Goal: Task Accomplishment & Management: Use online tool/utility

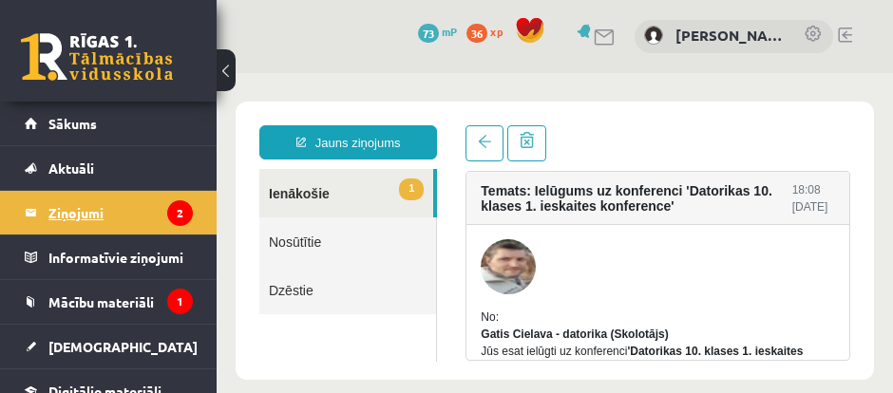
click at [90, 205] on legend "Ziņojumi 2" at bounding box center [120, 213] width 144 height 44
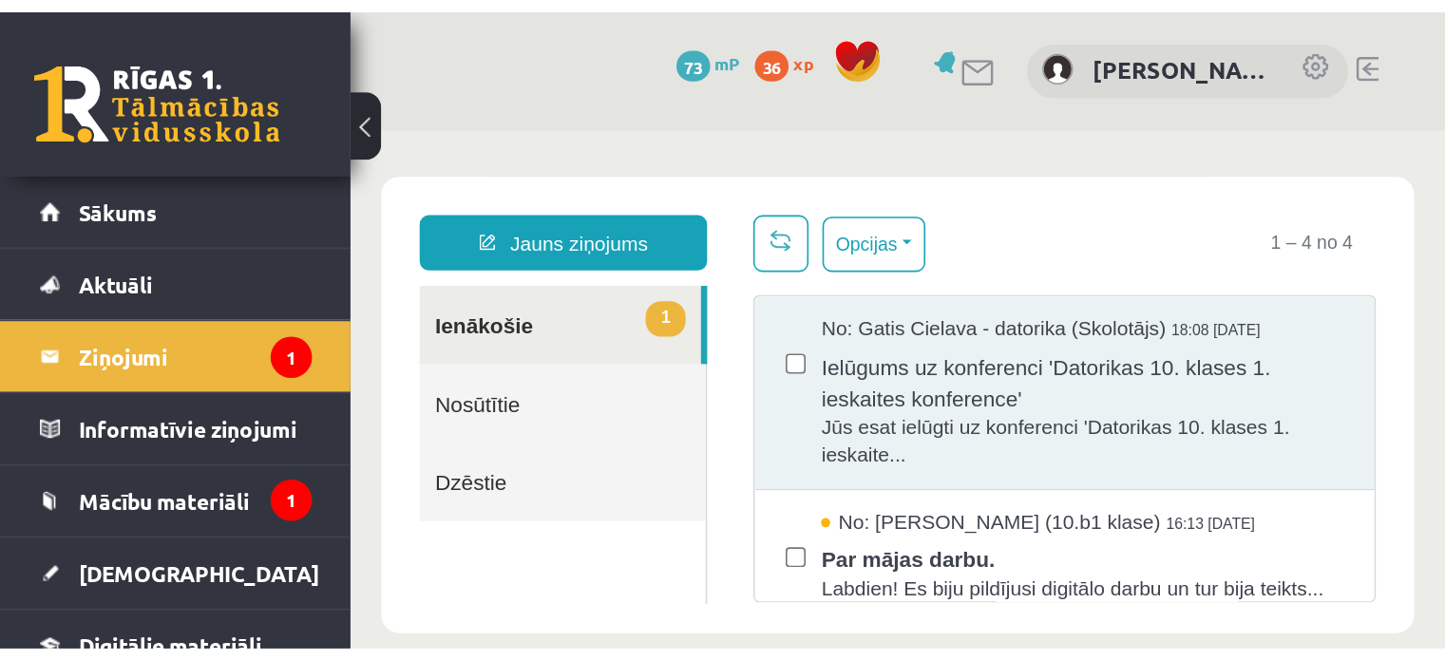
scroll to position [21, 0]
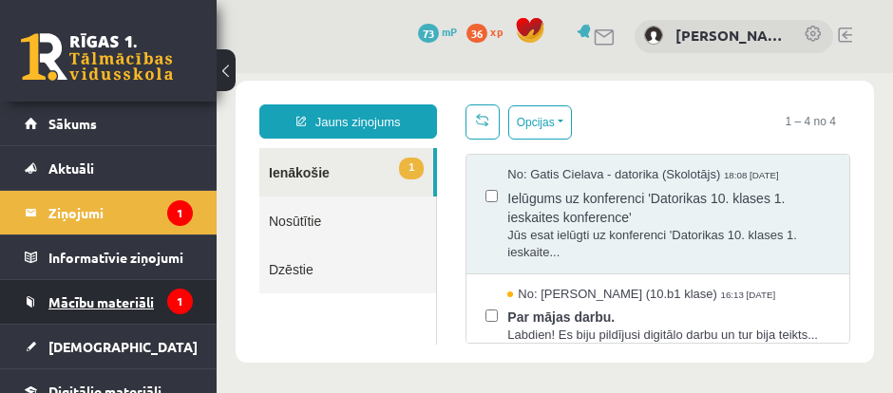
click at [96, 294] on span "Mācību materiāli" at bounding box center [100, 302] width 105 height 17
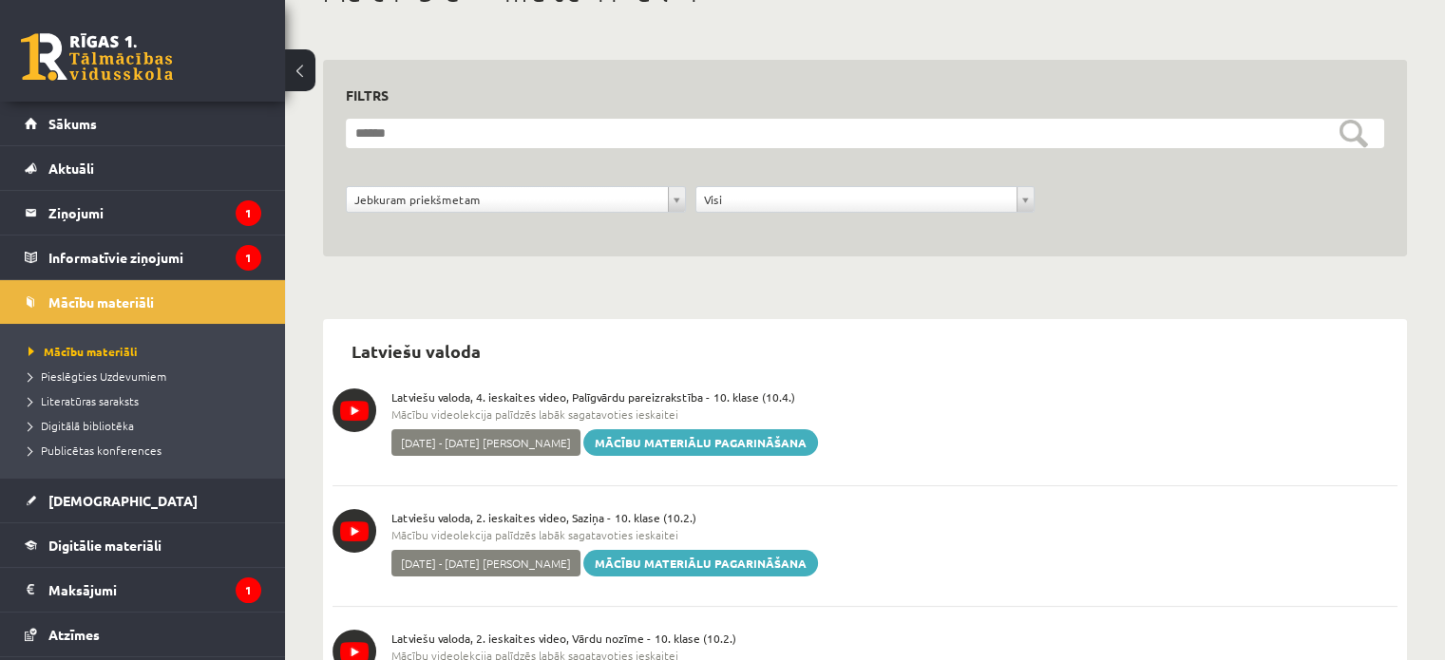
scroll to position [142, 0]
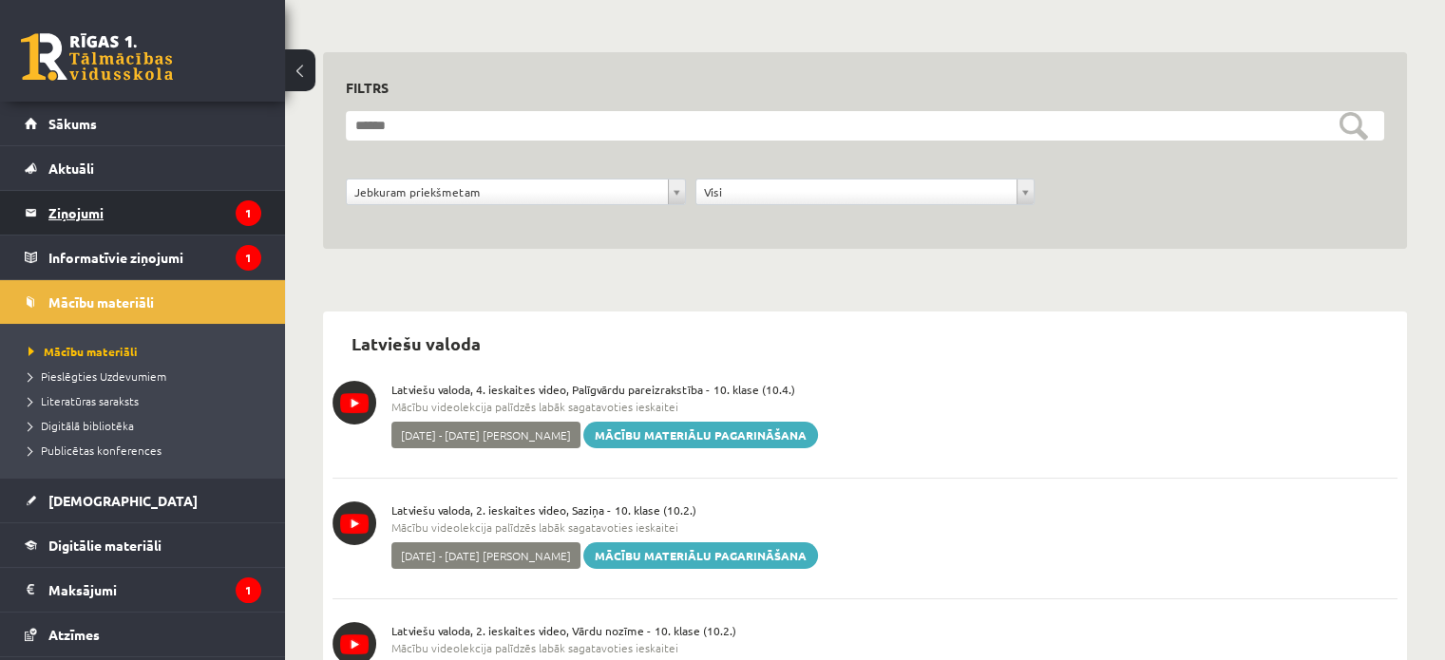
click at [143, 212] on legend "Ziņojumi 1" at bounding box center [154, 213] width 213 height 44
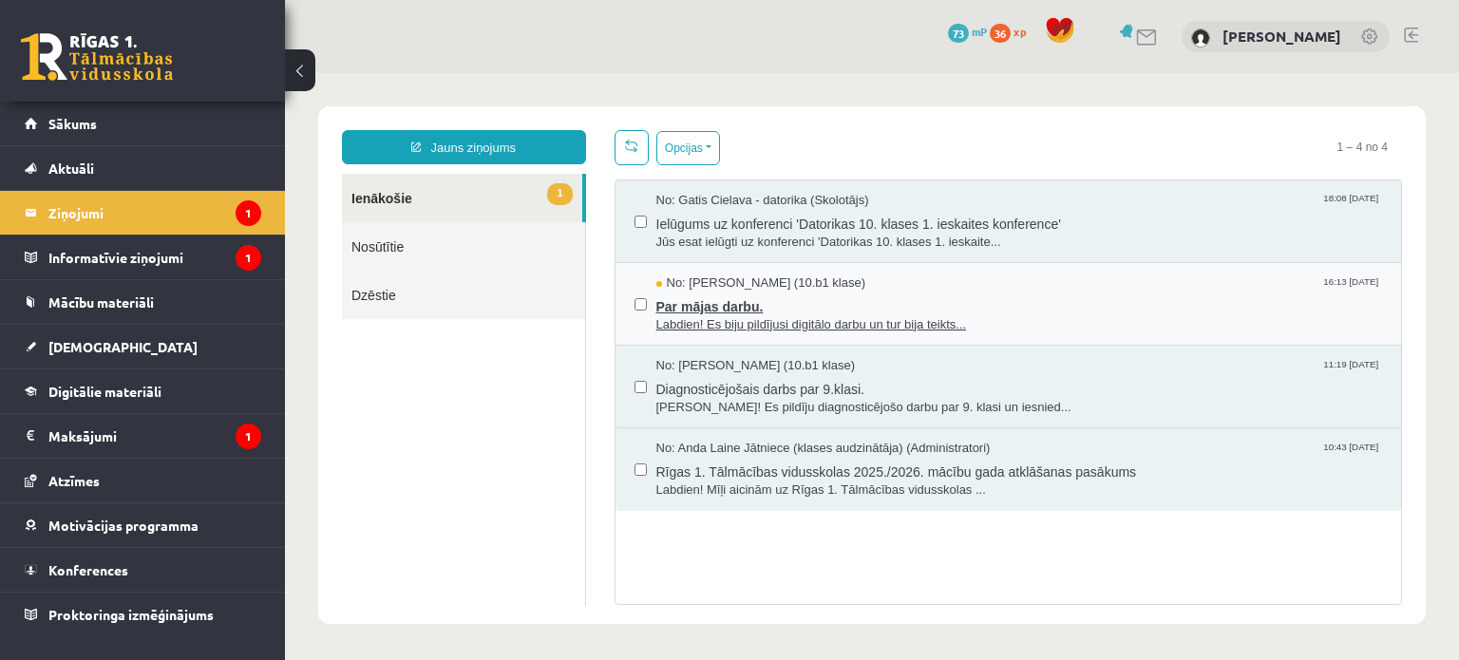
click at [803, 280] on span "No: Madara Andersone (10.b1 klase)" at bounding box center [761, 284] width 210 height 18
click at [792, 329] on span "Labdien! Es biju pildījusi digitālo darbu un tur bija teikts..." at bounding box center [1019, 325] width 727 height 18
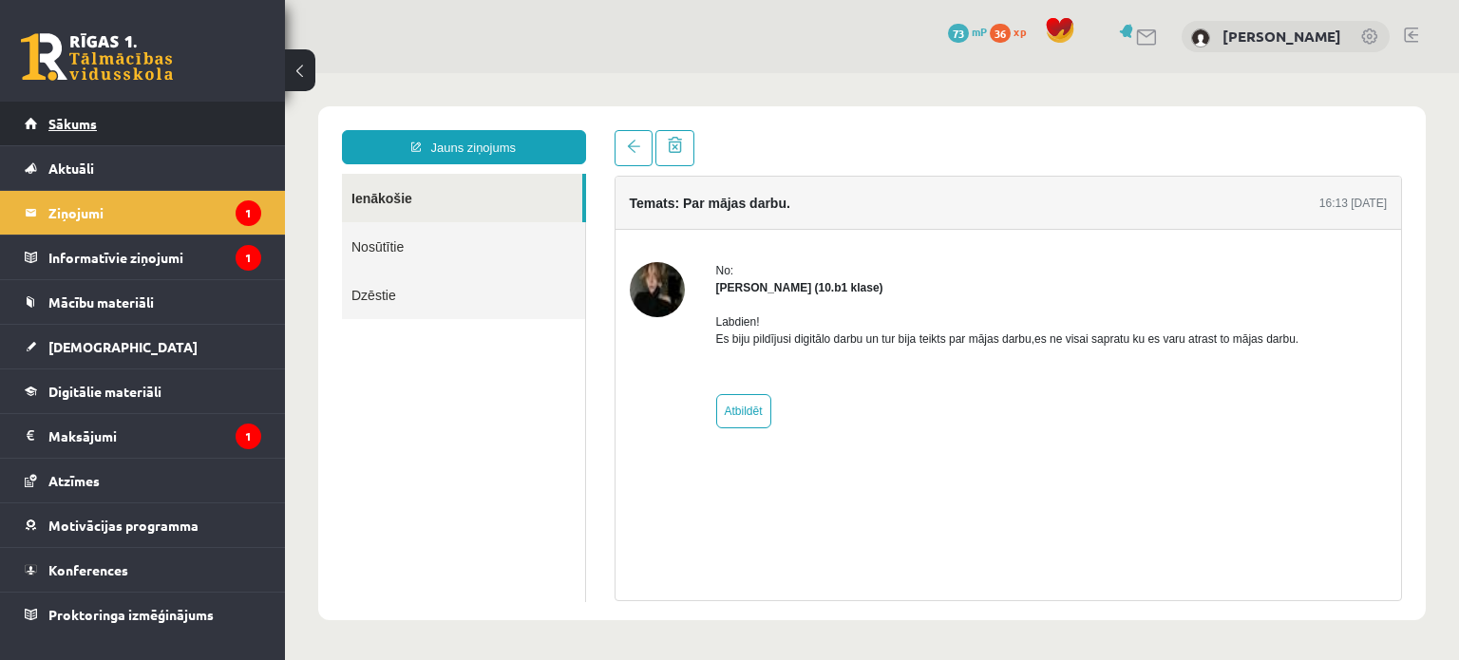
click at [189, 124] on link "Sākums" at bounding box center [143, 124] width 237 height 44
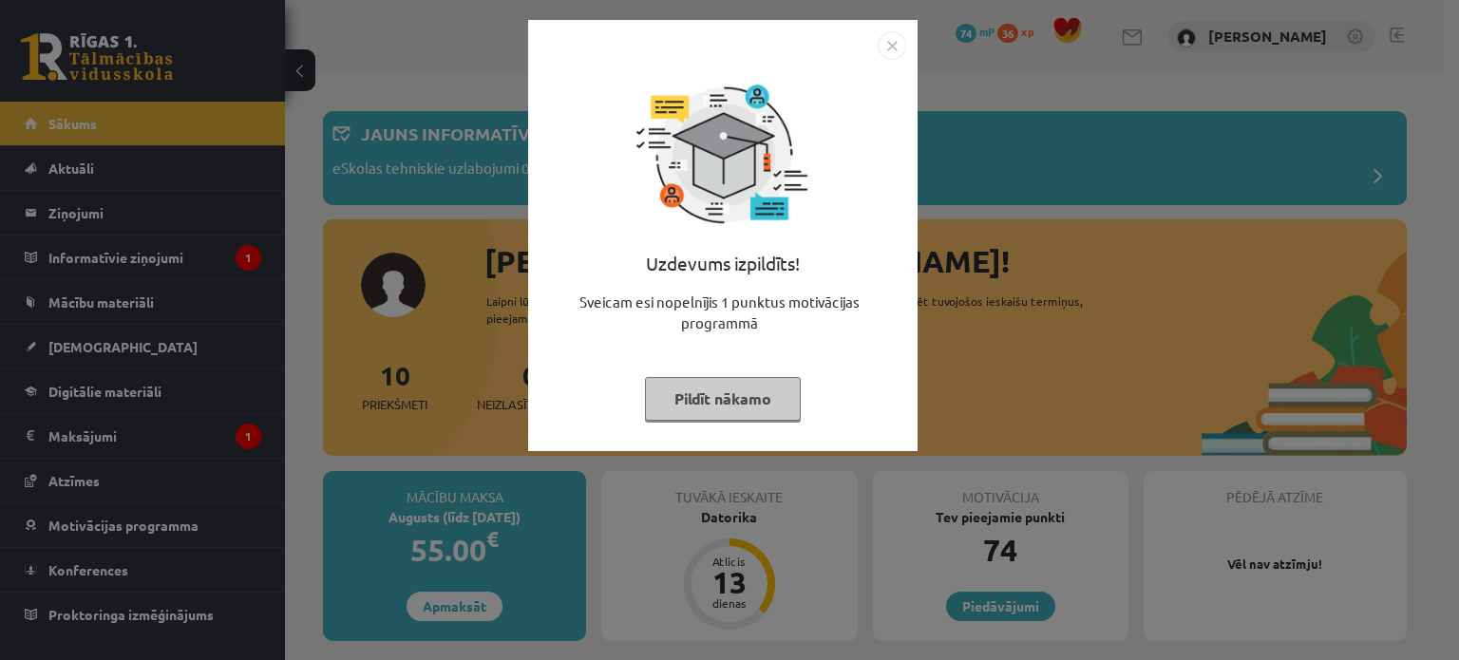
click at [889, 47] on img "Close" at bounding box center [892, 45] width 28 height 28
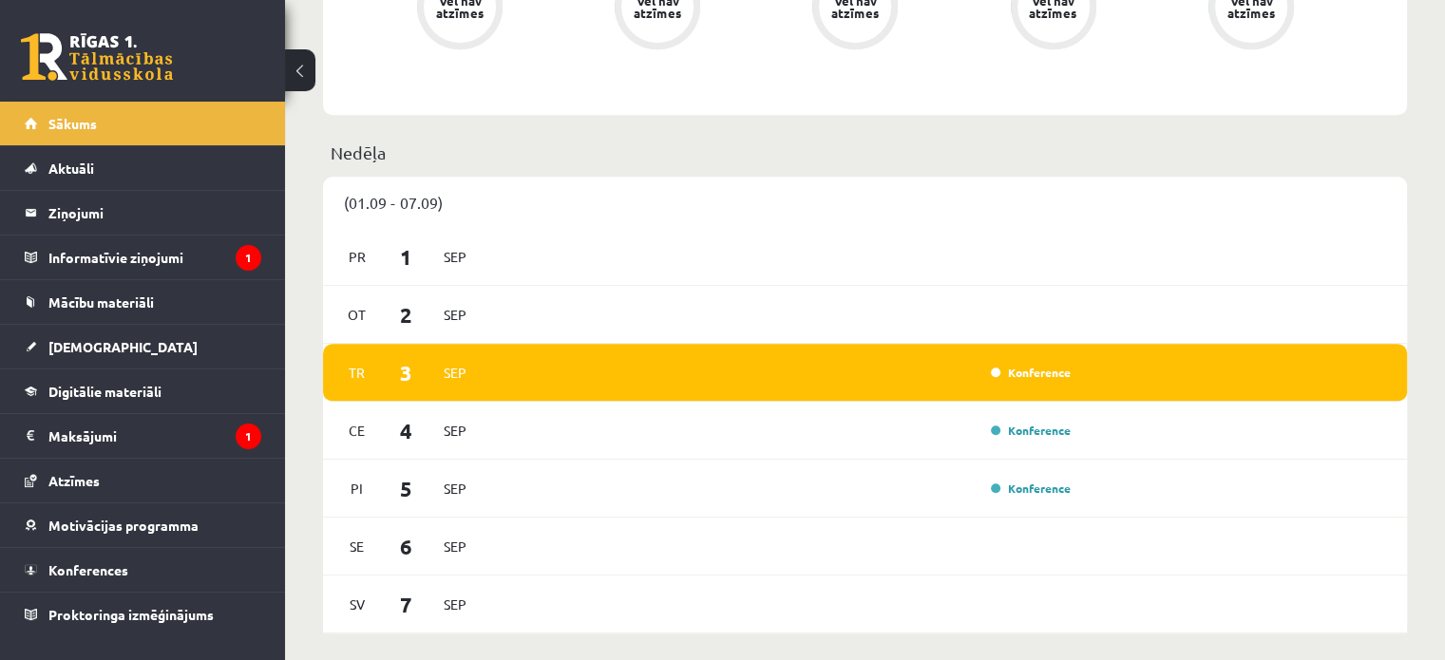
scroll to position [995, 0]
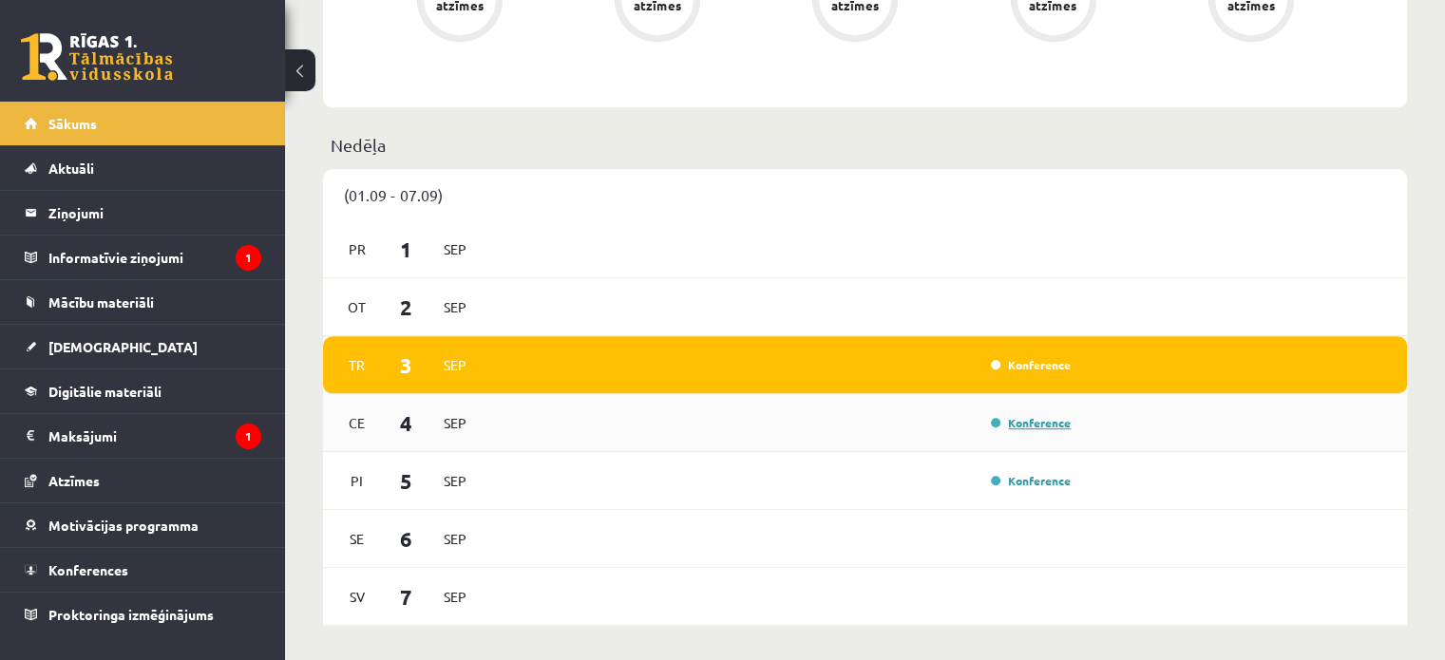
click at [1012, 428] on link "Konference" at bounding box center [1031, 422] width 80 height 15
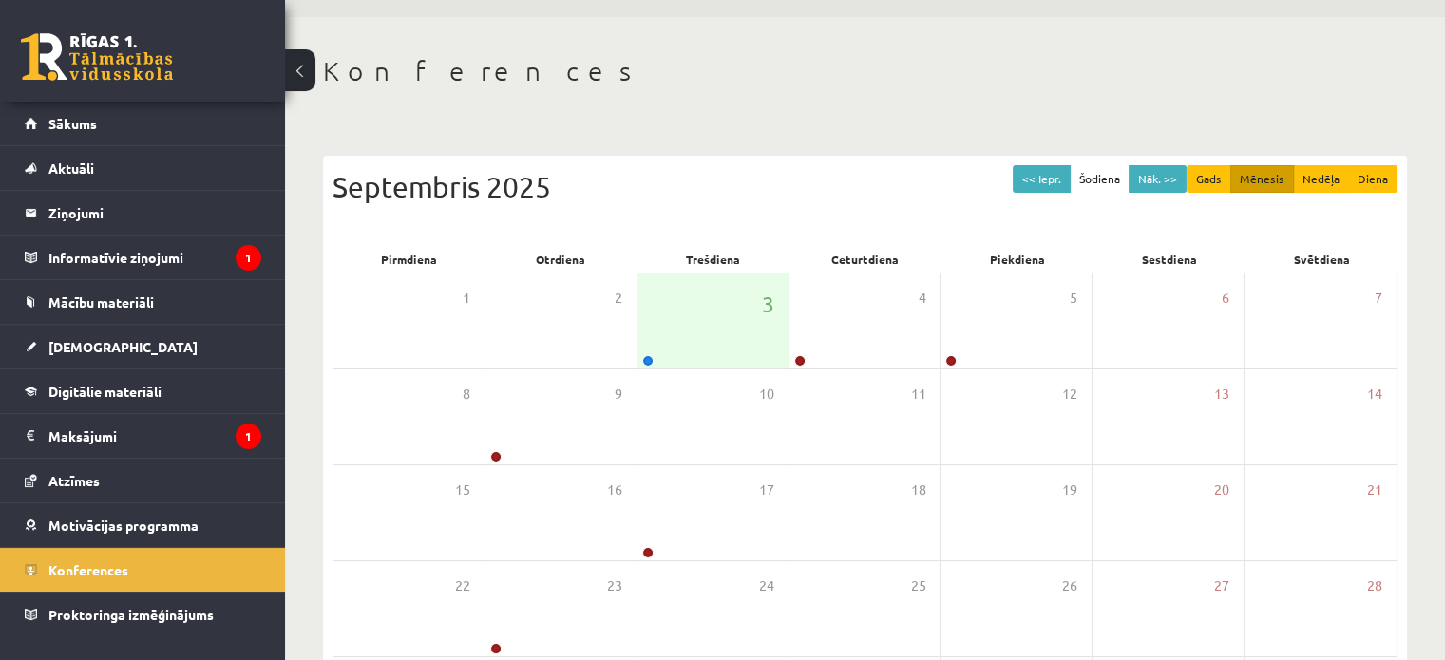
scroll to position [84, 0]
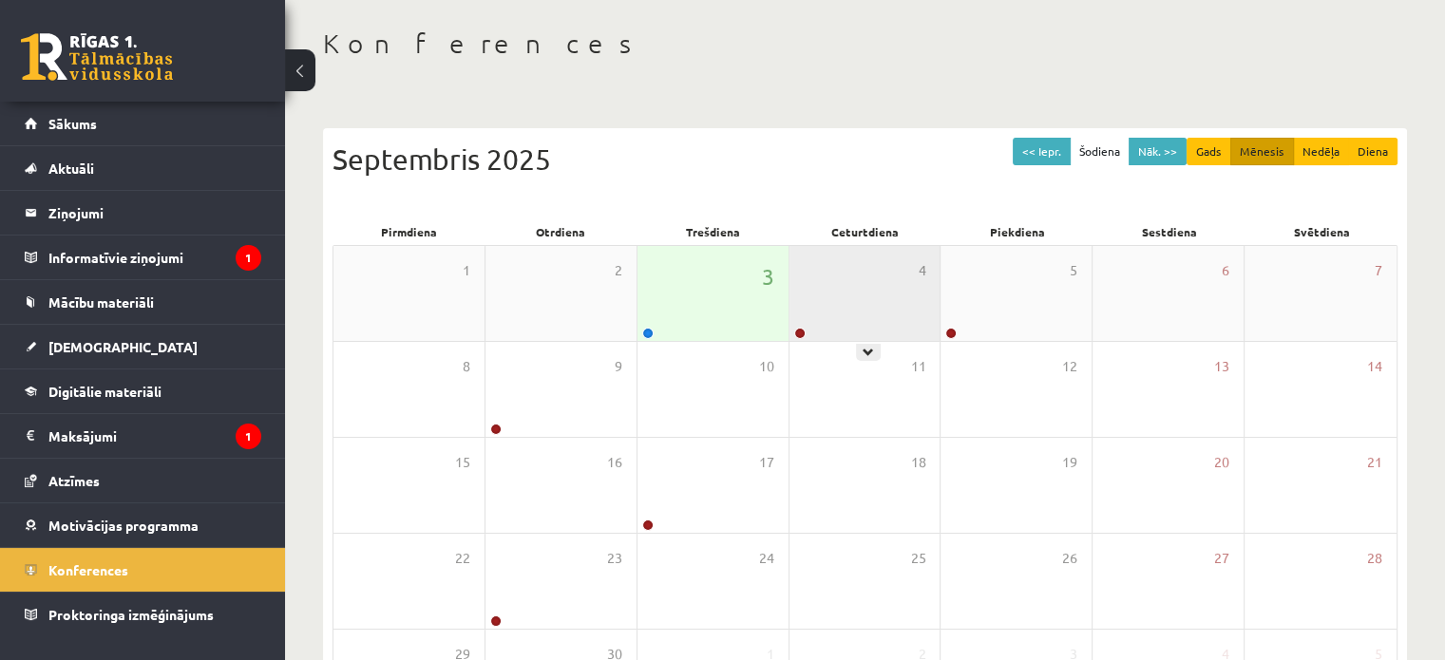
click at [886, 320] on div "4" at bounding box center [864, 293] width 151 height 95
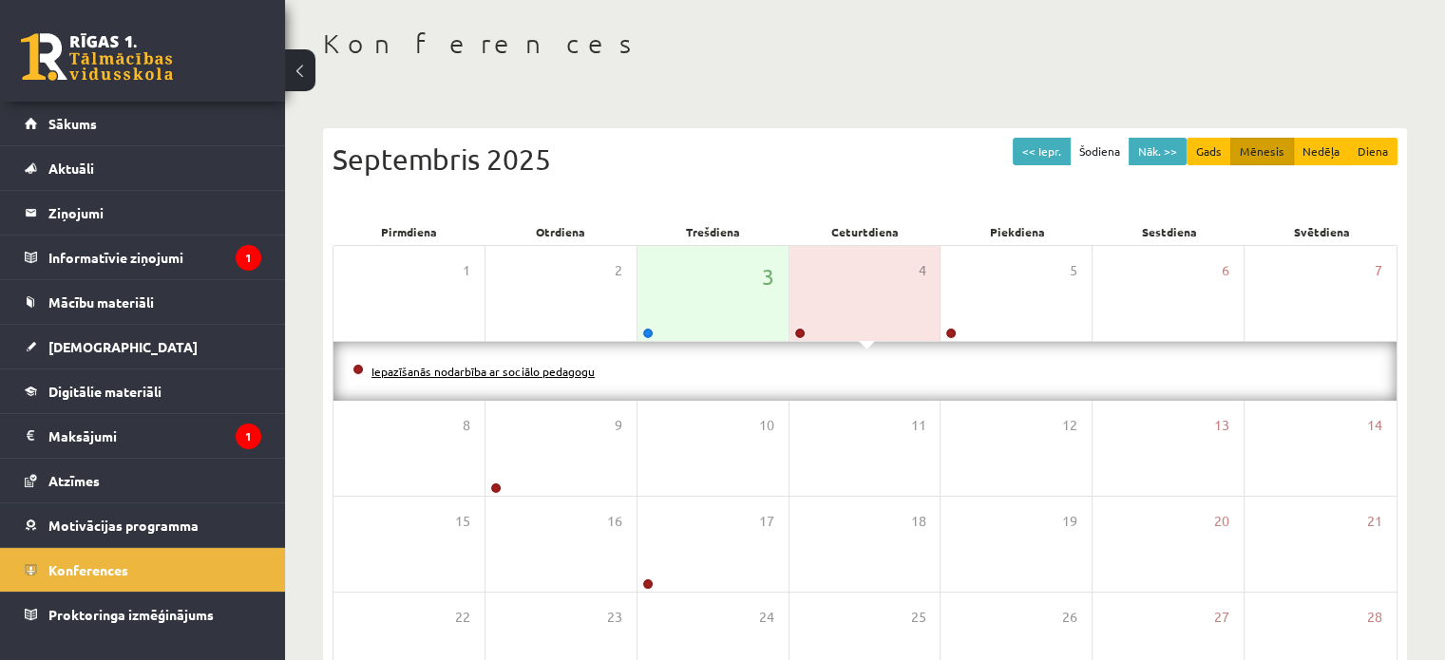
click at [555, 371] on link "Iepazīšanās nodarbība ar sociālo pedagogu" at bounding box center [482, 371] width 223 height 15
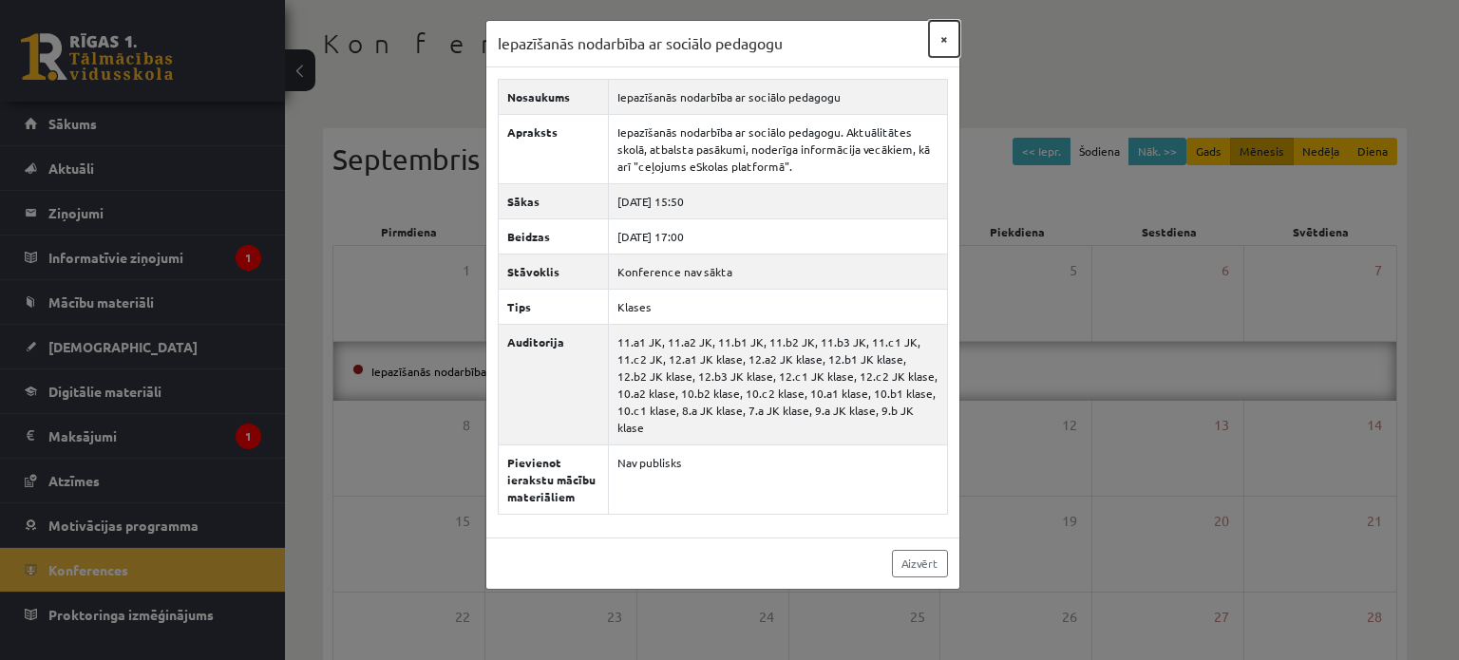
click at [940, 40] on button "×" at bounding box center [944, 39] width 30 height 36
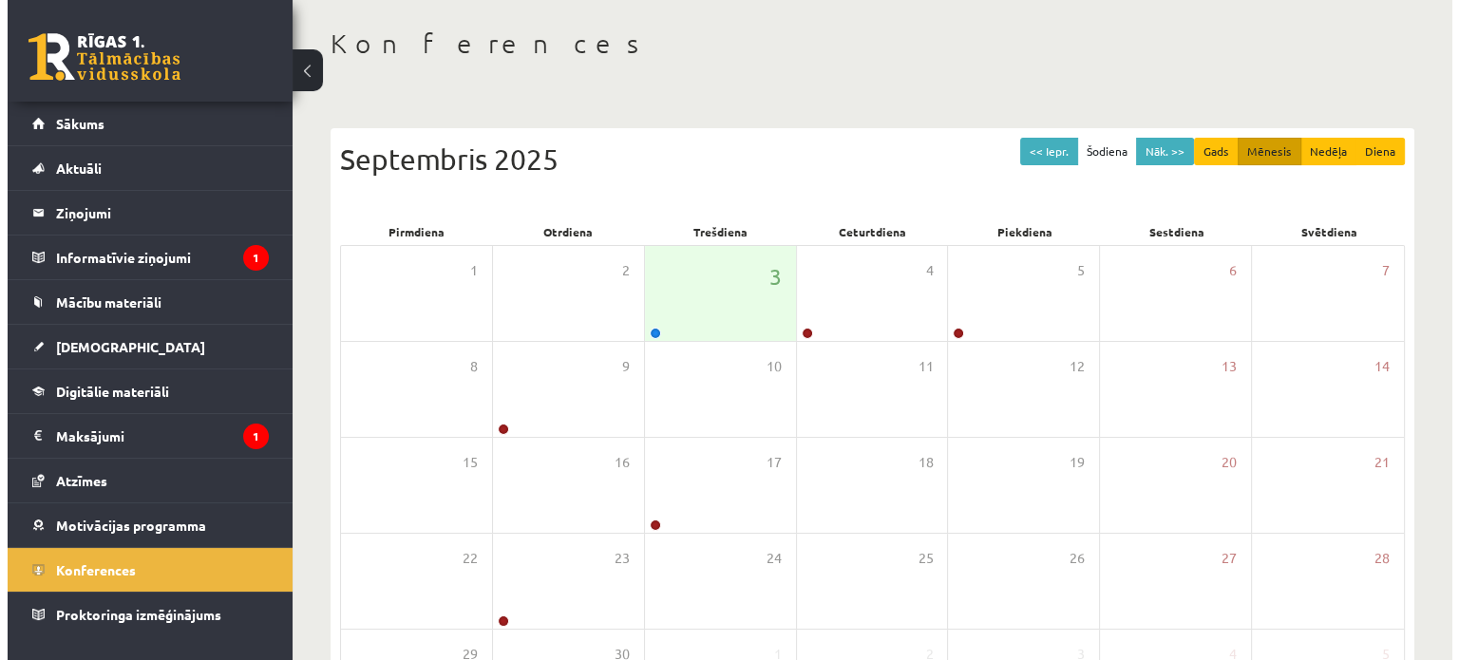
scroll to position [0, 0]
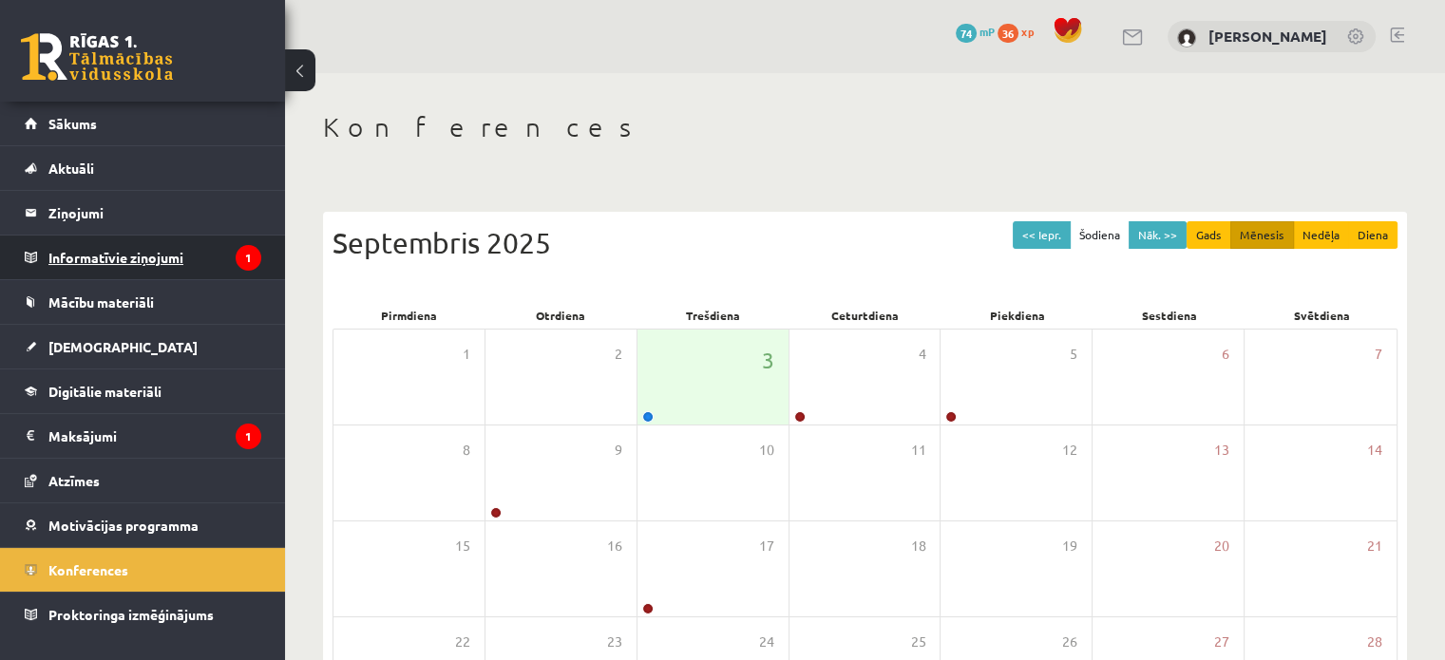
click at [161, 260] on legend "Informatīvie ziņojumi 1" at bounding box center [154, 258] width 213 height 44
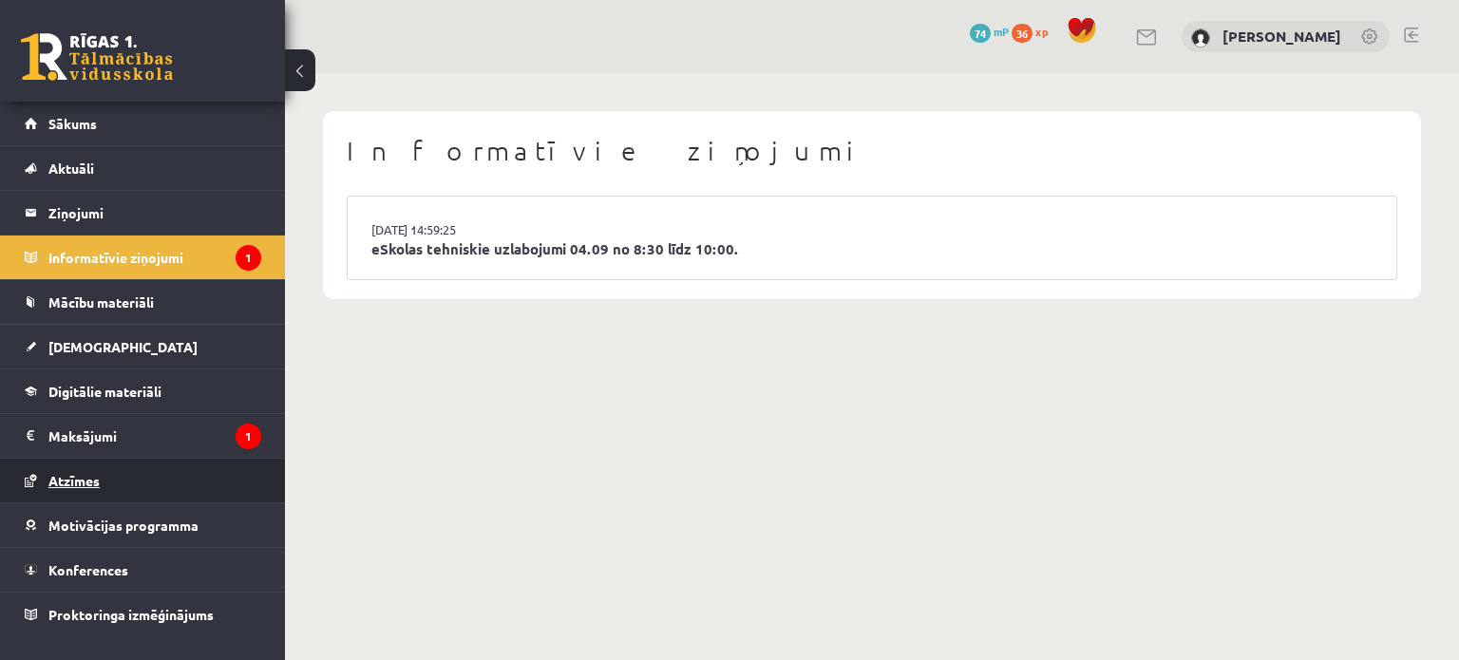
click at [106, 488] on link "Atzīmes" at bounding box center [143, 481] width 237 height 44
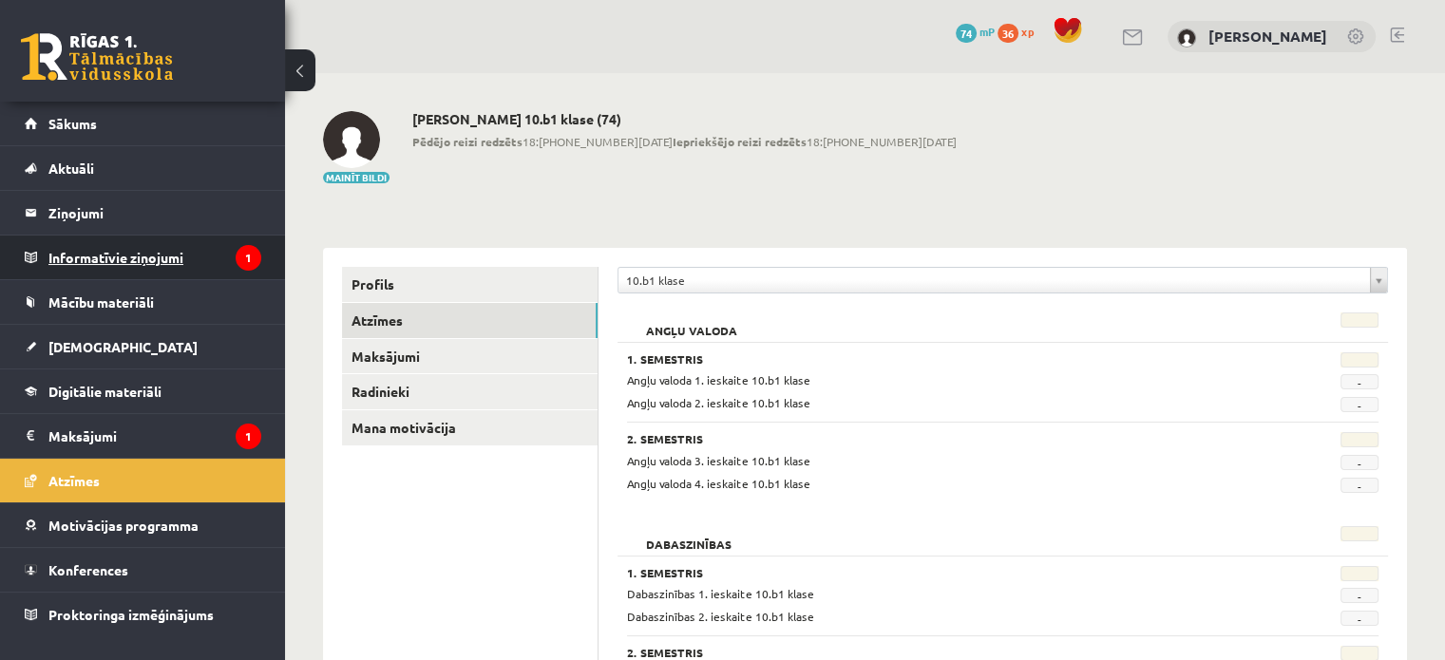
click at [108, 254] on legend "Informatīvie ziņojumi 1" at bounding box center [154, 258] width 213 height 44
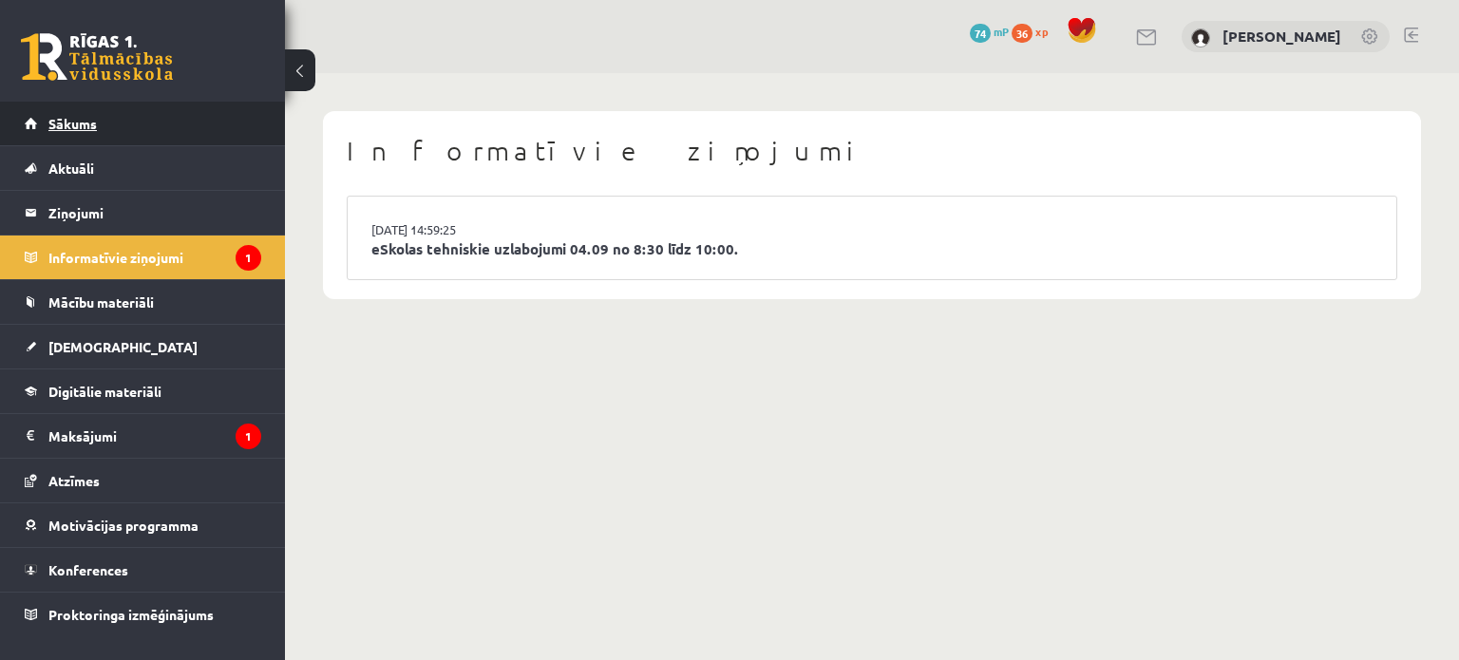
click at [85, 116] on span "Sākums" at bounding box center [72, 123] width 48 height 17
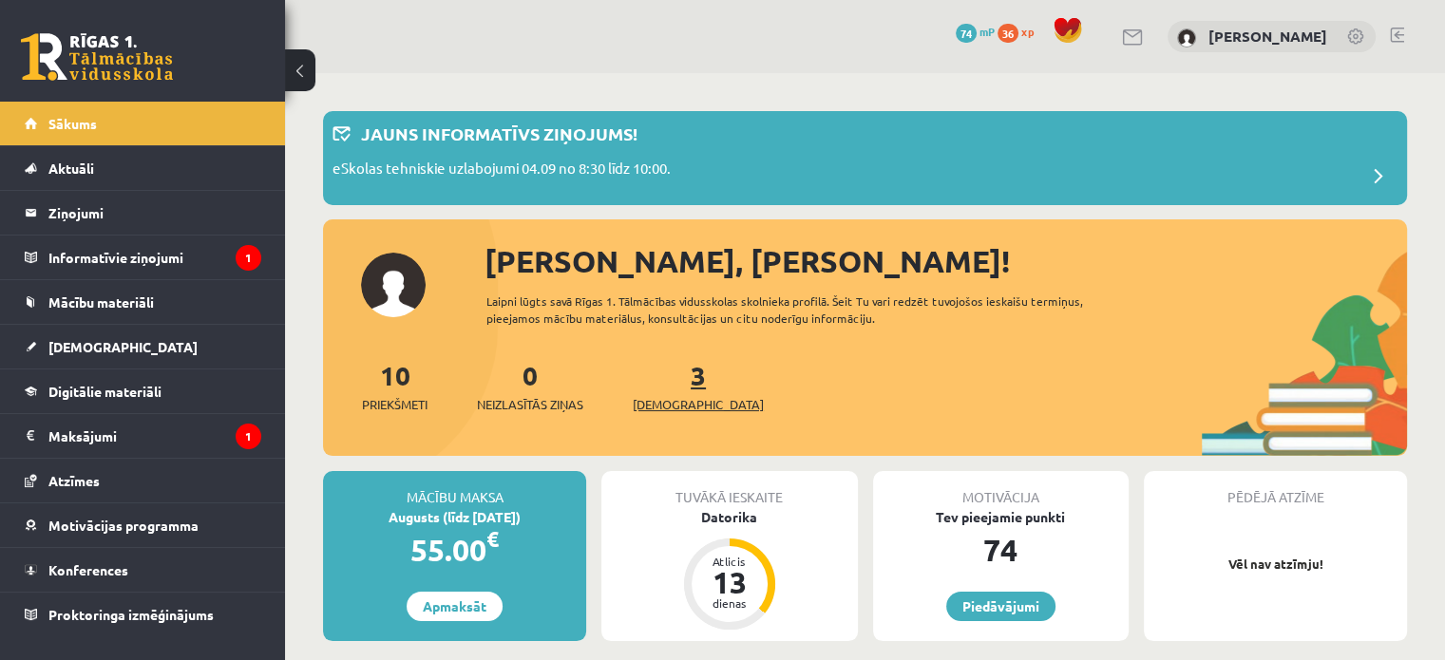
click at [661, 398] on span "[DEMOGRAPHIC_DATA]" at bounding box center [698, 404] width 131 height 19
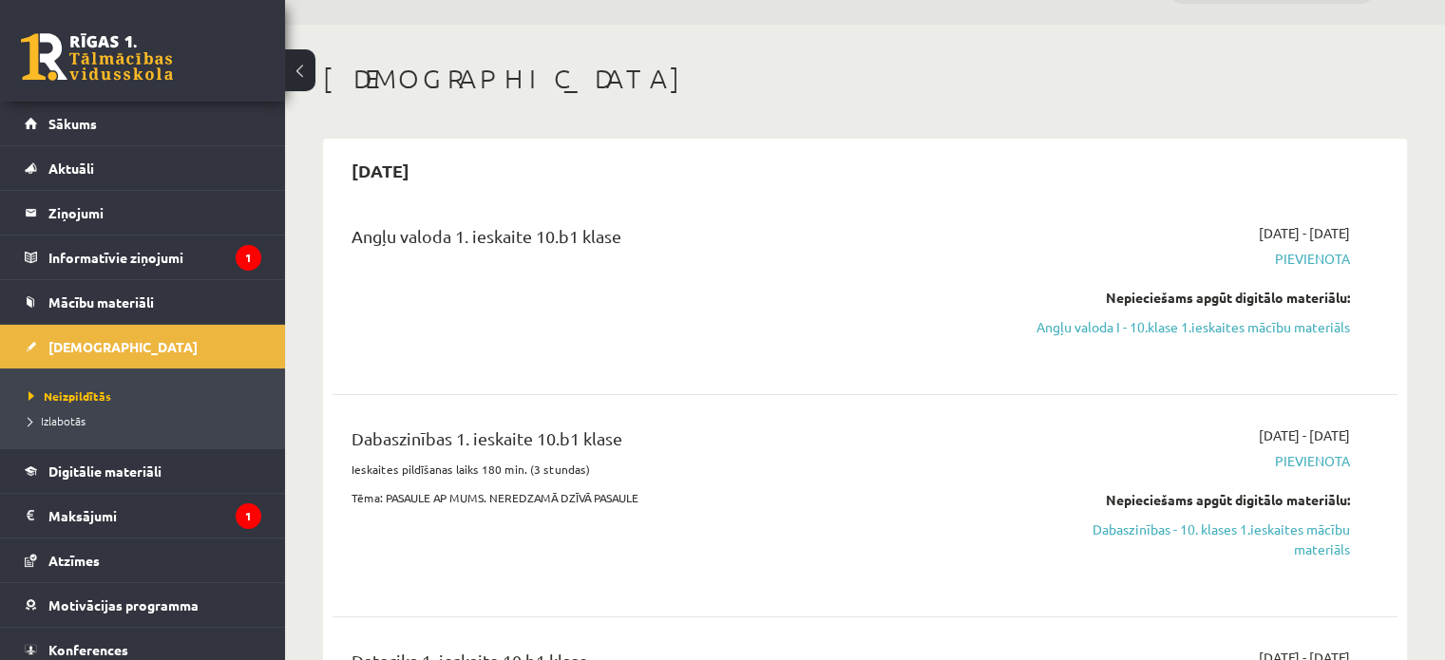
scroll to position [49, 0]
click at [1174, 323] on link "Angļu valoda I - 10.klase 1.ieskaites mācību materiāls" at bounding box center [1192, 326] width 313 height 20
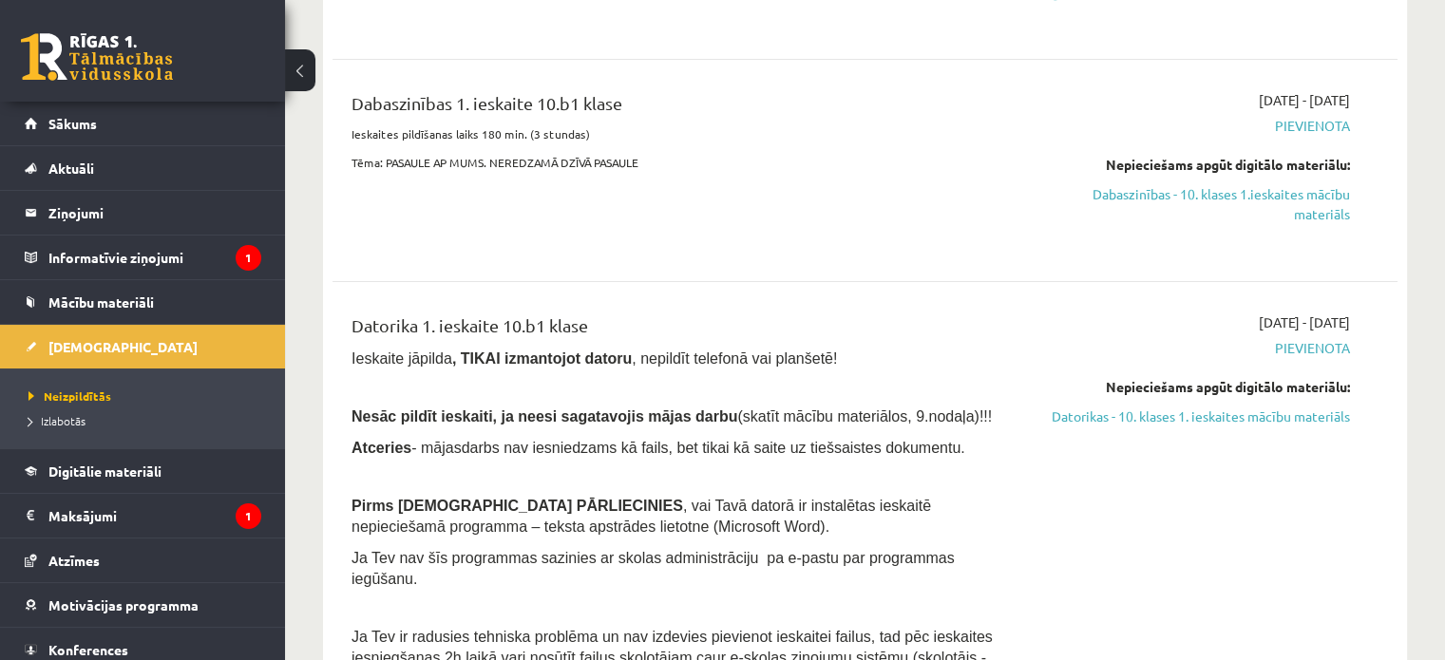
scroll to position [387, 0]
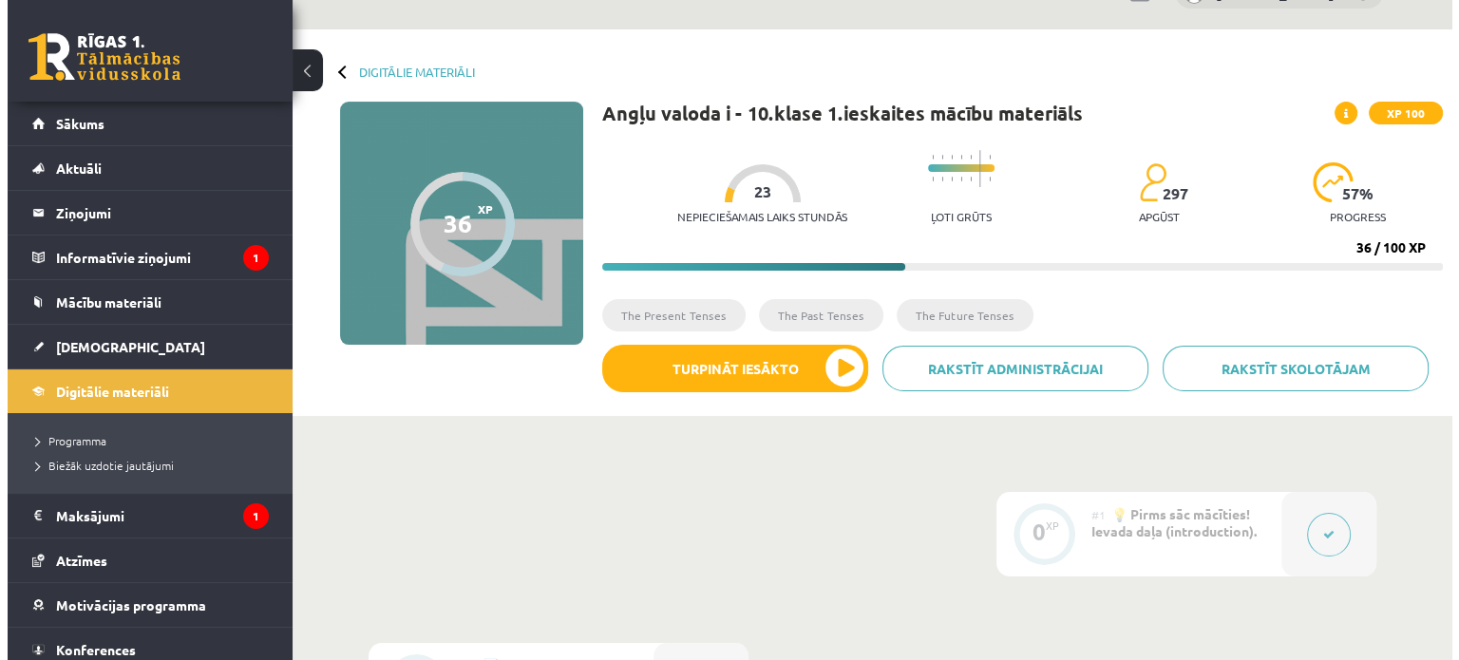
scroll to position [46, 0]
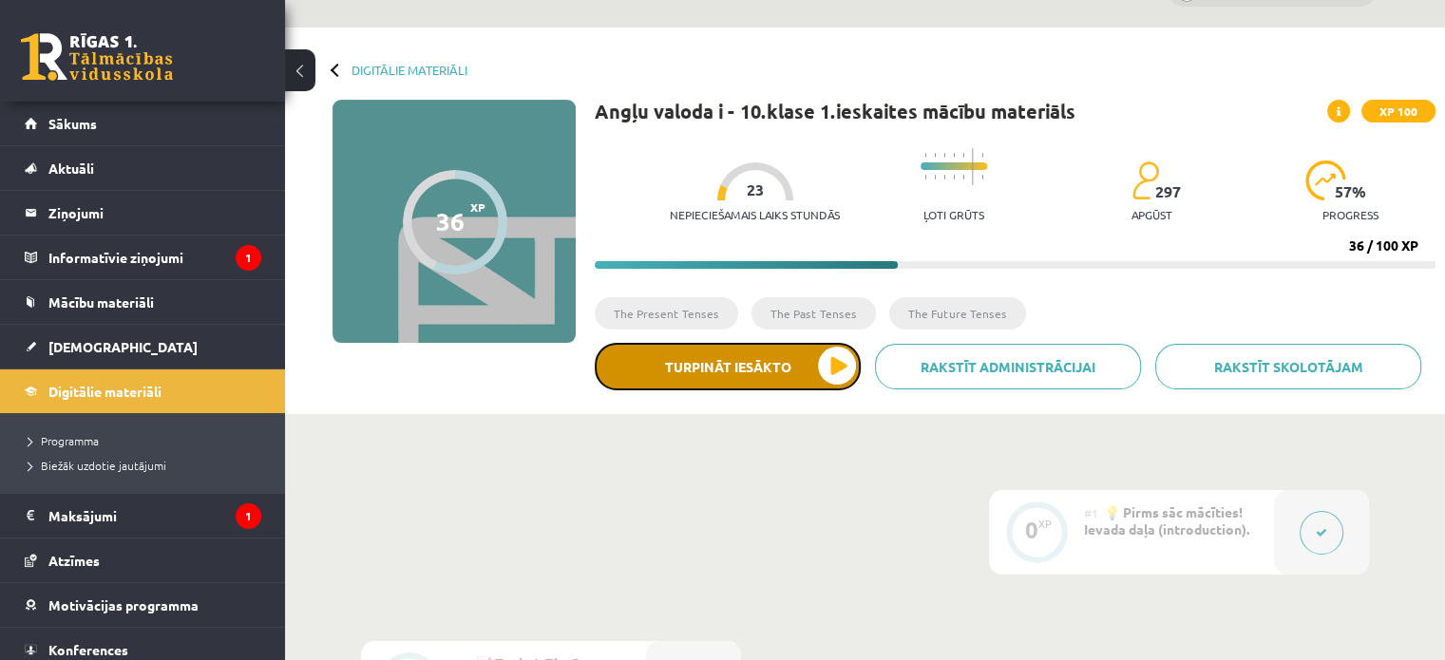
click at [836, 349] on button "Turpināt iesākto" at bounding box center [728, 366] width 266 height 47
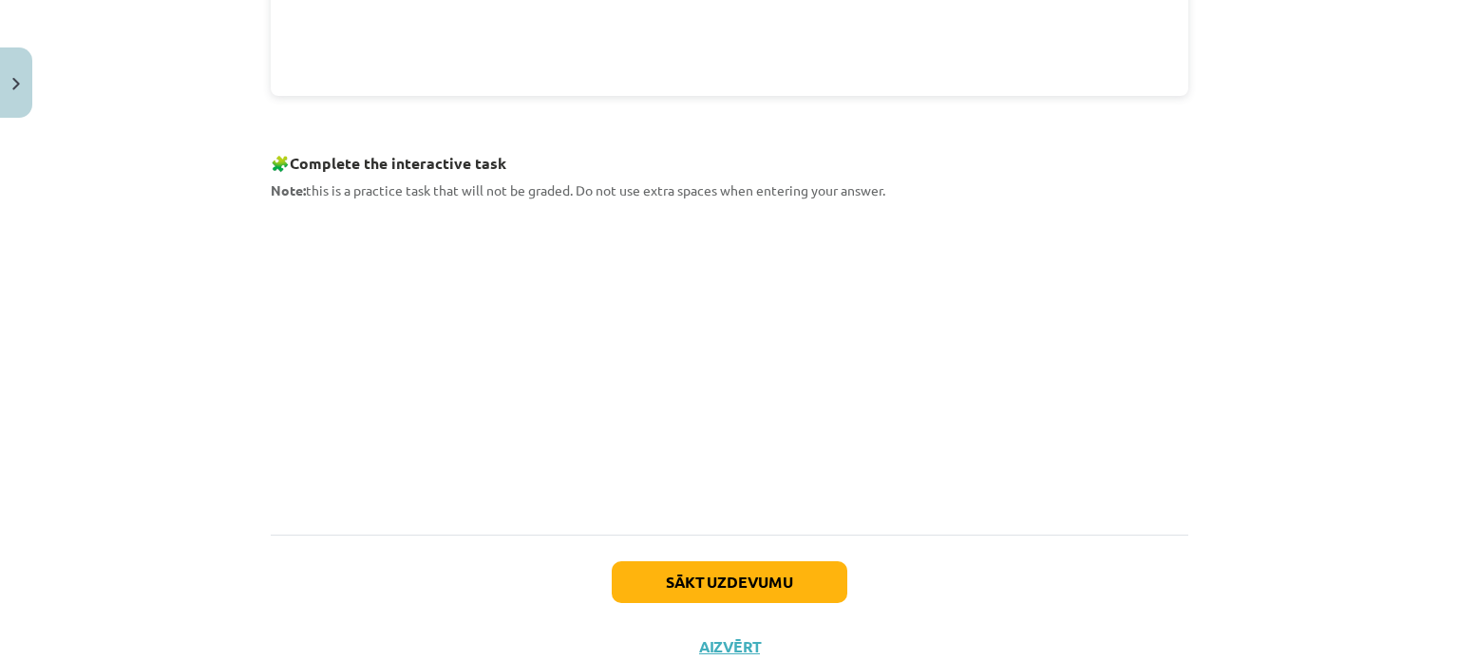
scroll to position [883, 0]
